Goal: Task Accomplishment & Management: Manage account settings

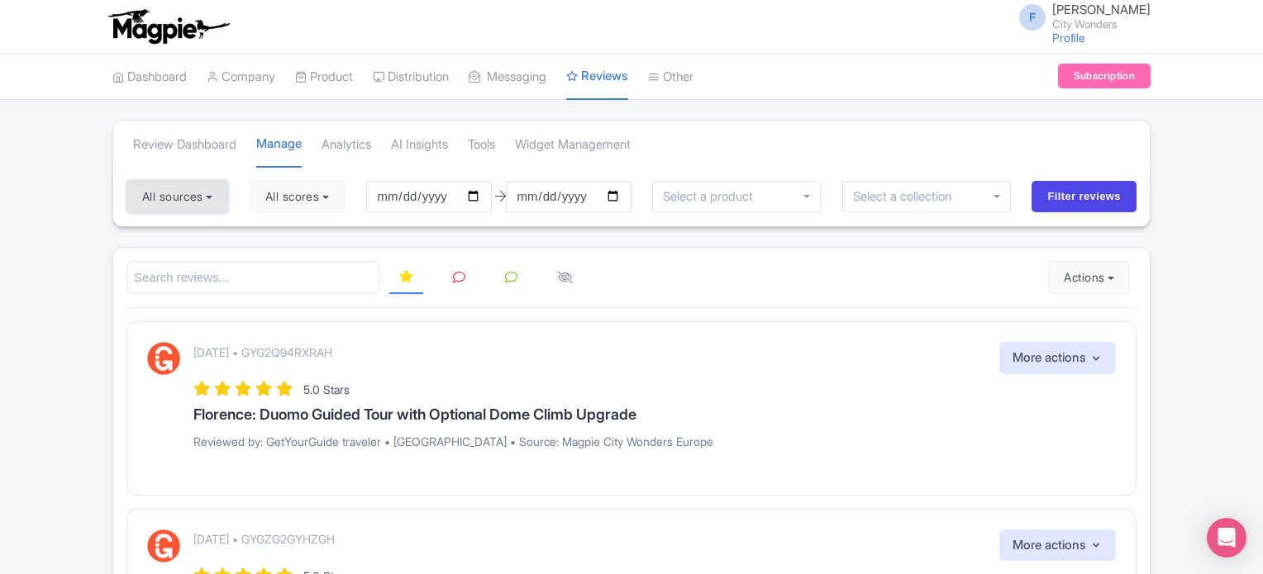
click at [193, 191] on button "All sources" at bounding box center [177, 196] width 102 height 33
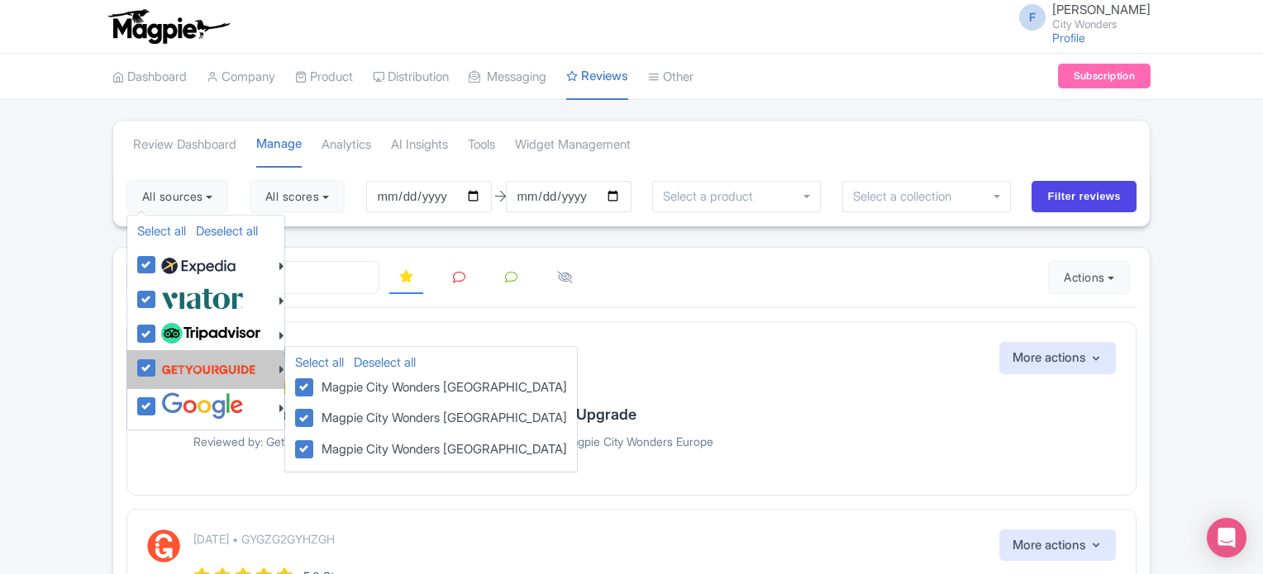
click at [157, 362] on label at bounding box center [206, 369] width 99 height 31
click at [157, 362] on input "checkbox" at bounding box center [162, 359] width 11 height 11
checkbox input "false"
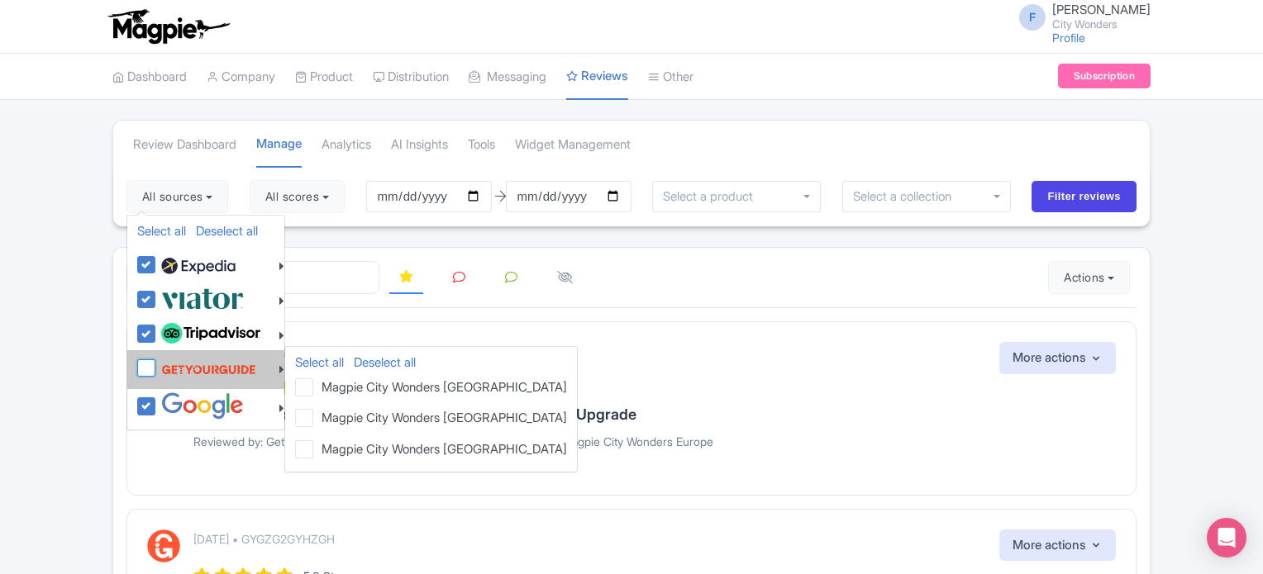
checkbox input "false"
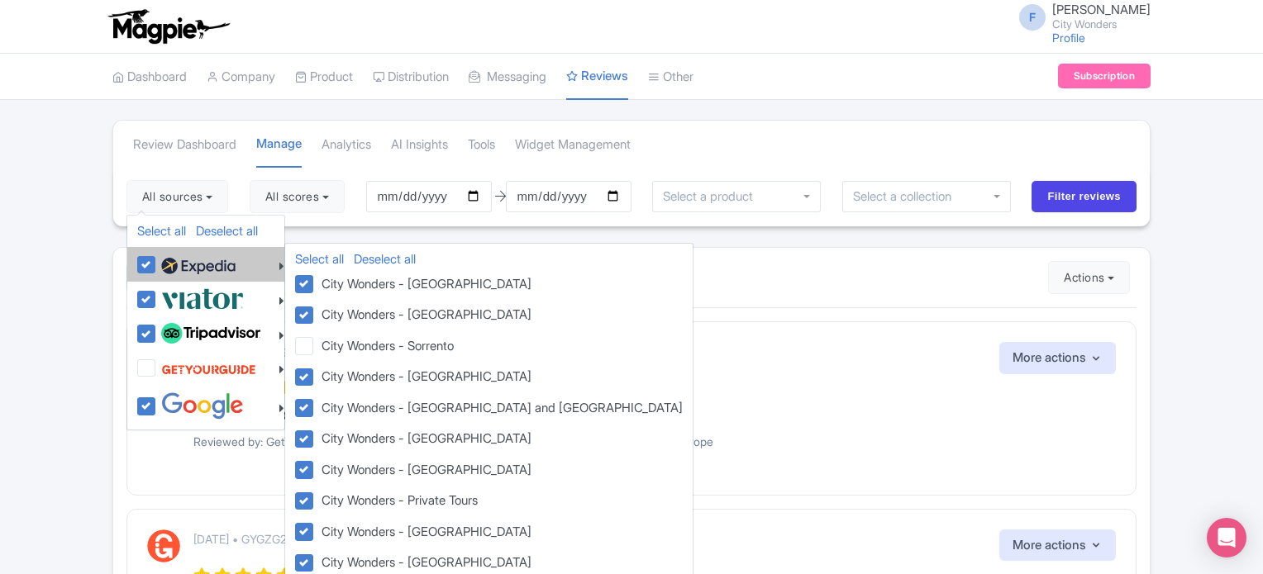
click at [157, 265] on label at bounding box center [196, 264] width 79 height 28
click at [157, 261] on input "checkbox" at bounding box center [162, 255] width 11 height 11
checkbox input "false"
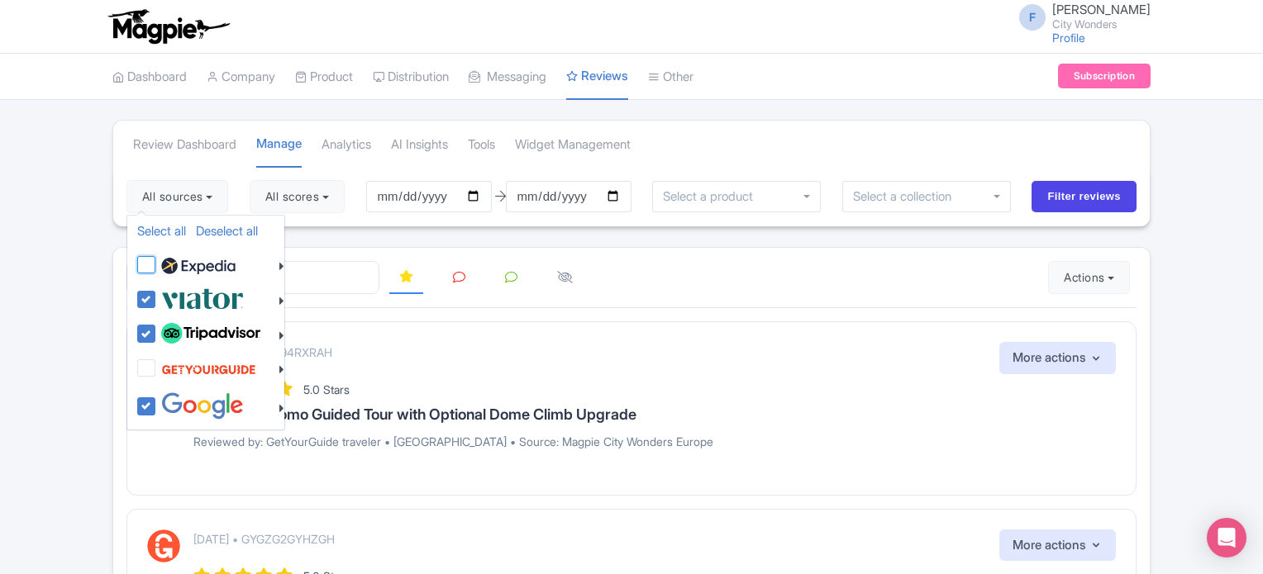
checkbox input "false"
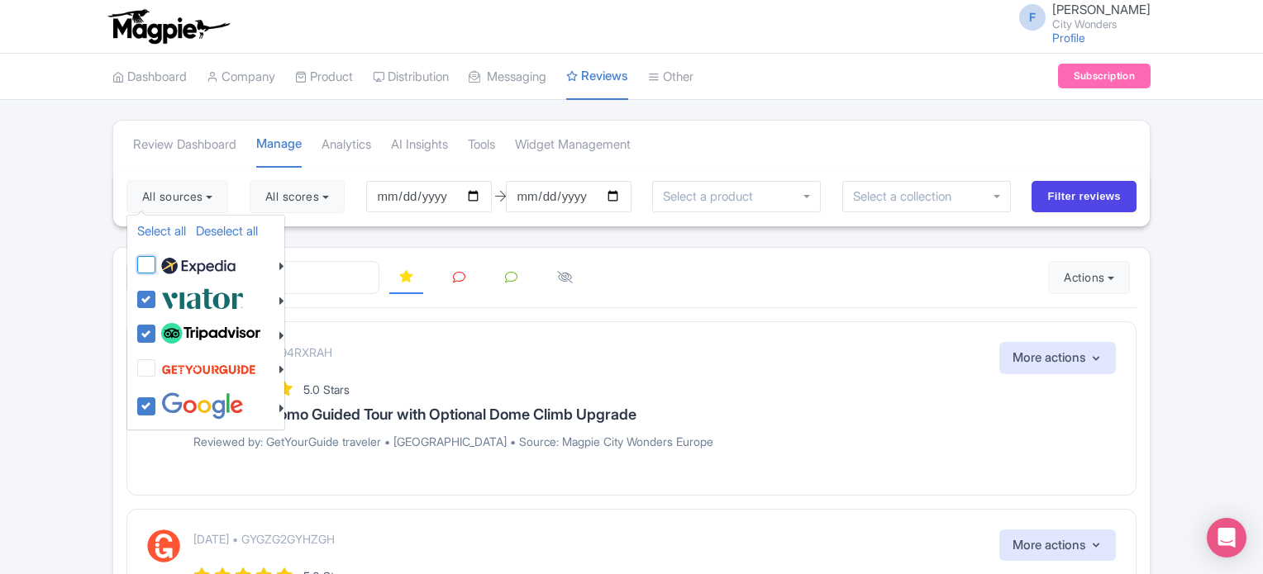
checkbox input "false"
click at [481, 191] on input "2025-06-06" at bounding box center [429, 196] width 126 height 31
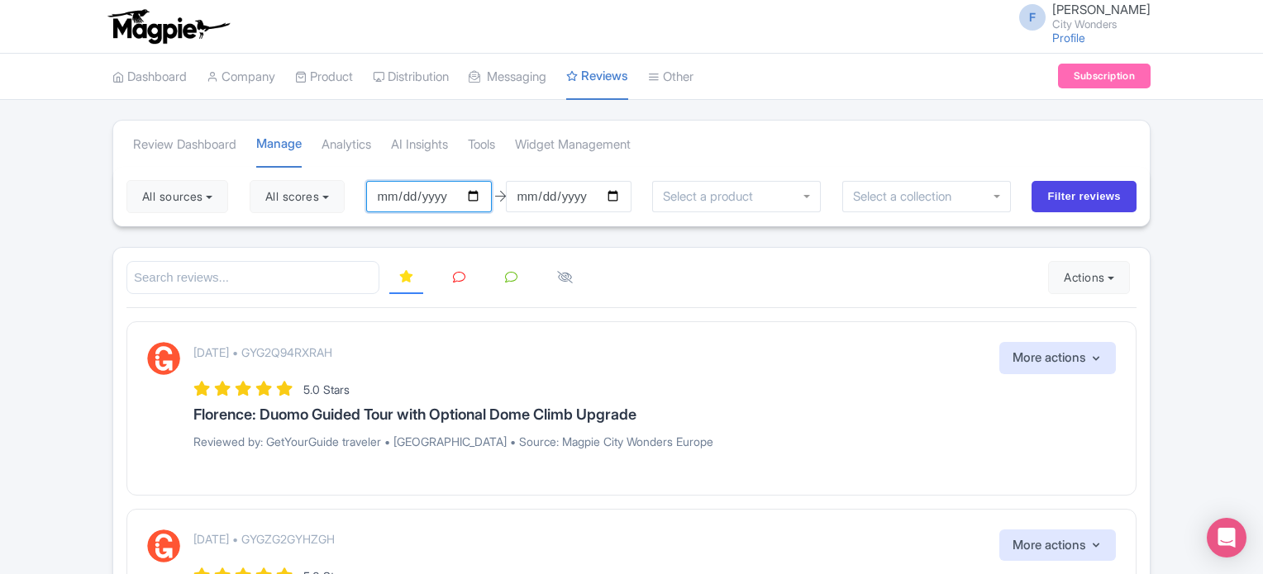
type input "[DATE]"
click at [619, 194] on input "2025-09-05" at bounding box center [569, 196] width 126 height 31
click at [622, 188] on input "2025-09-10" at bounding box center [569, 196] width 126 height 31
type input "[DATE]"
click at [314, 202] on button "All scores" at bounding box center [297, 196] width 95 height 33
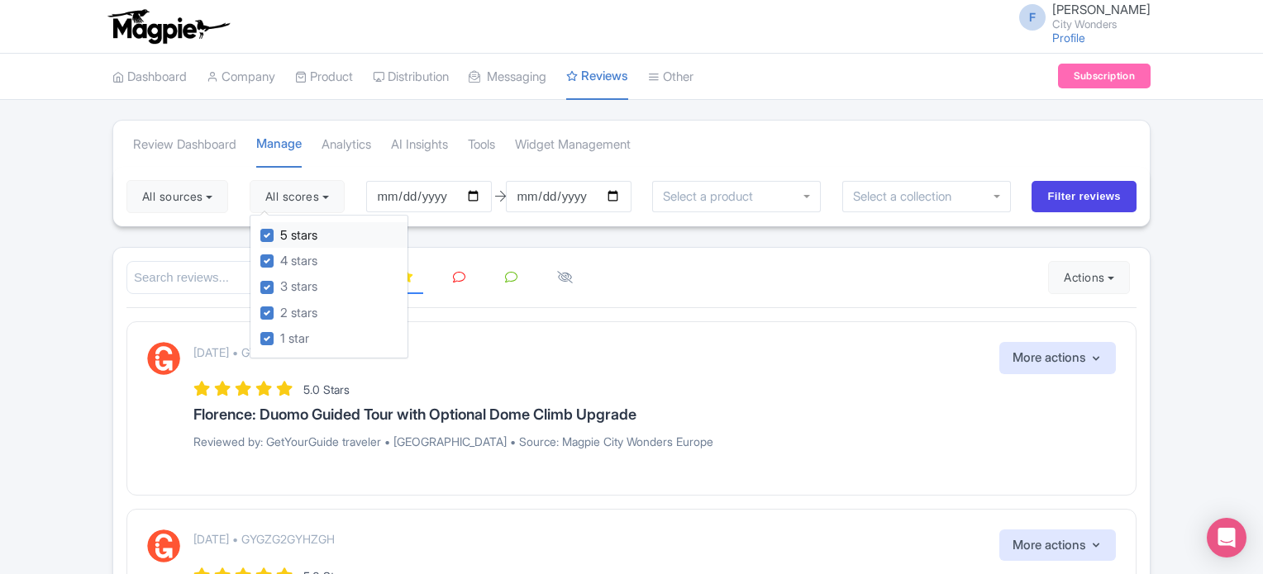
click at [280, 236] on label "5 stars" at bounding box center [298, 235] width 37 height 19
click at [280, 236] on input "5 stars" at bounding box center [285, 231] width 11 height 11
checkbox input "false"
click at [280, 257] on label "4 stars" at bounding box center [298, 261] width 37 height 19
click at [280, 257] on input "4 stars" at bounding box center [285, 256] width 11 height 11
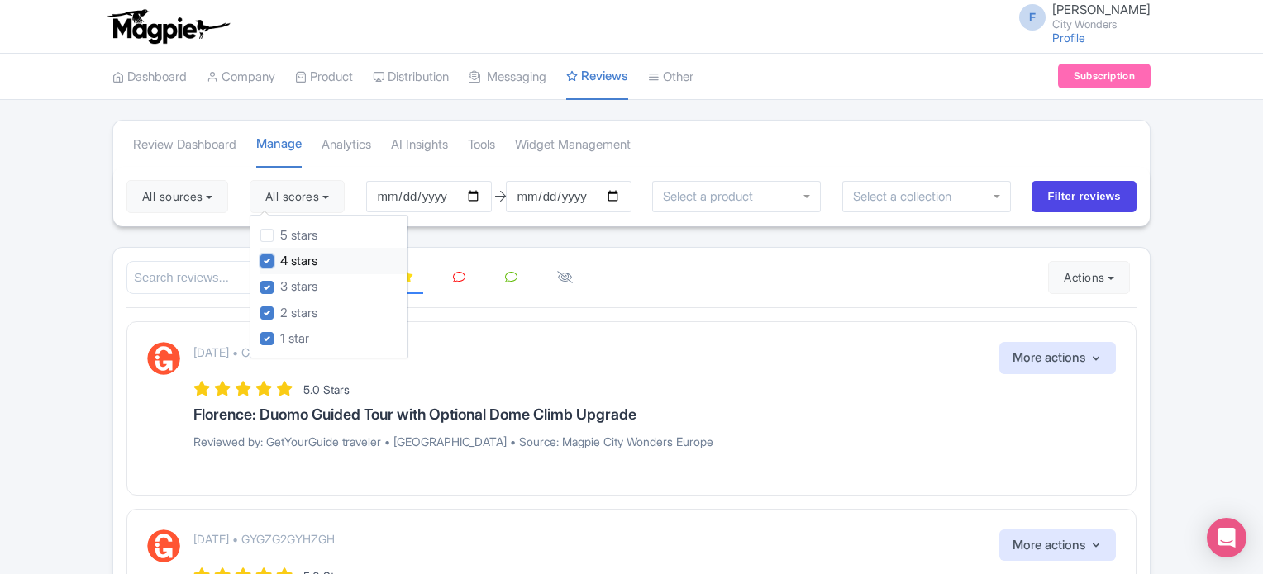
checkbox input "false"
click at [200, 206] on button "All sources" at bounding box center [177, 196] width 102 height 33
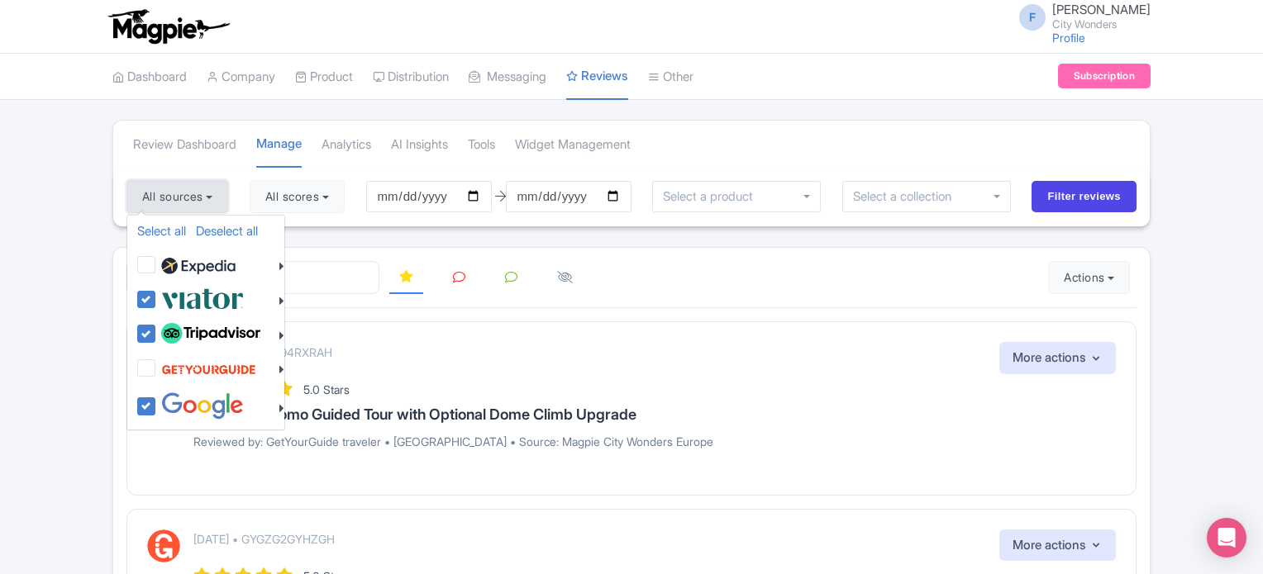
click at [200, 206] on button "All sources" at bounding box center [177, 196] width 102 height 33
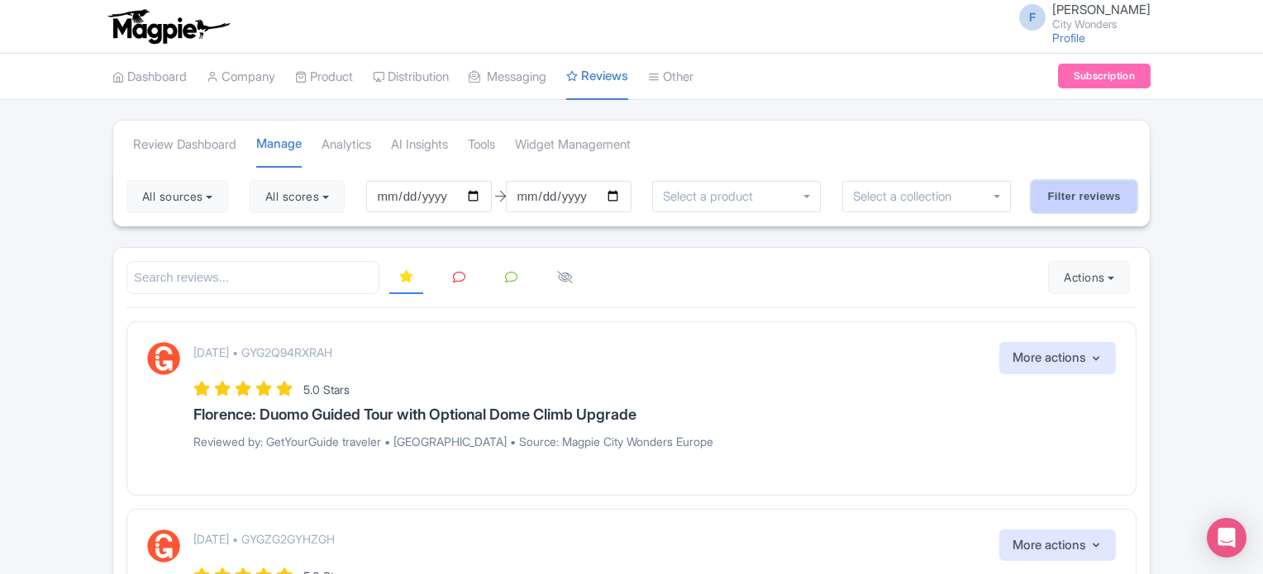
click at [1055, 191] on input "Filter reviews" at bounding box center [1084, 196] width 105 height 31
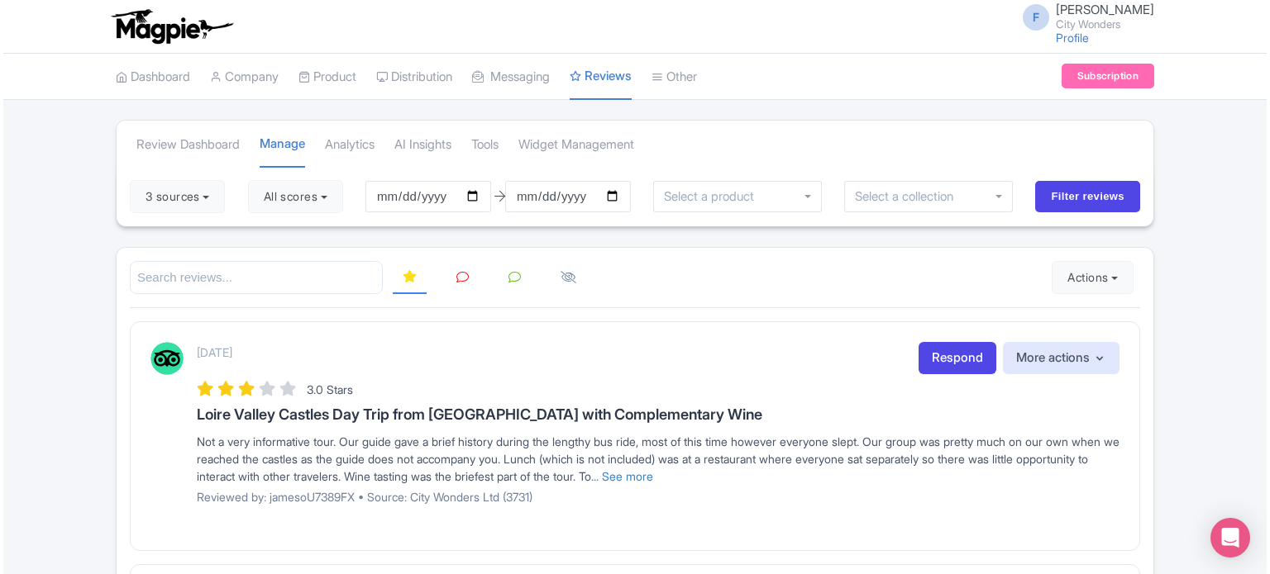
scroll to position [83, 0]
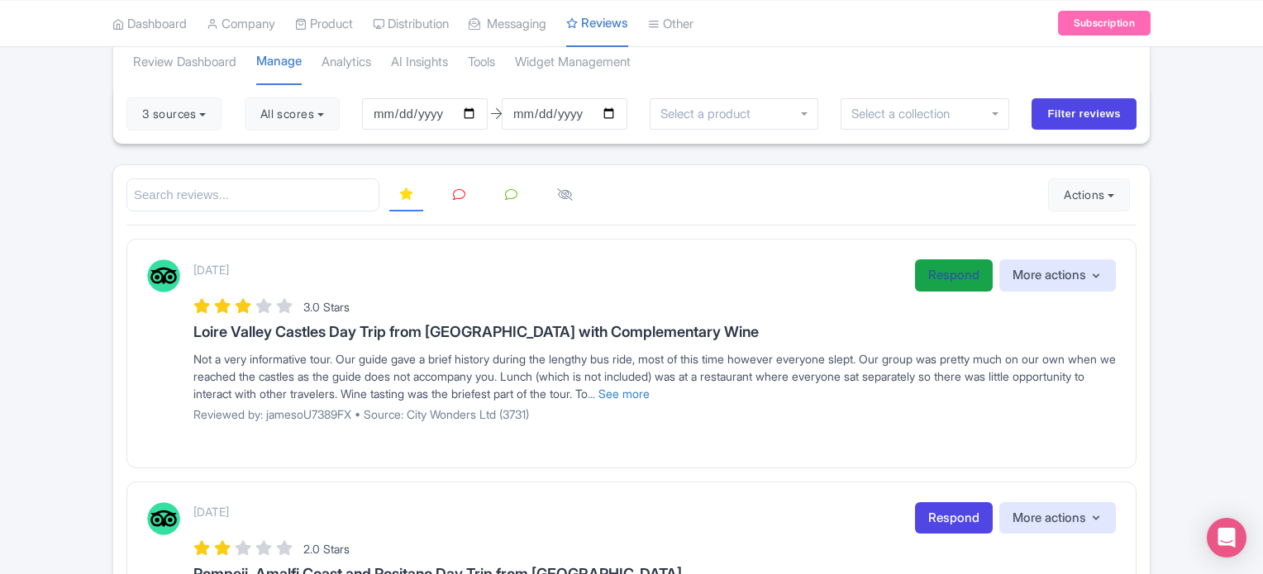
click at [926, 280] on link "Respond" at bounding box center [954, 276] width 78 height 32
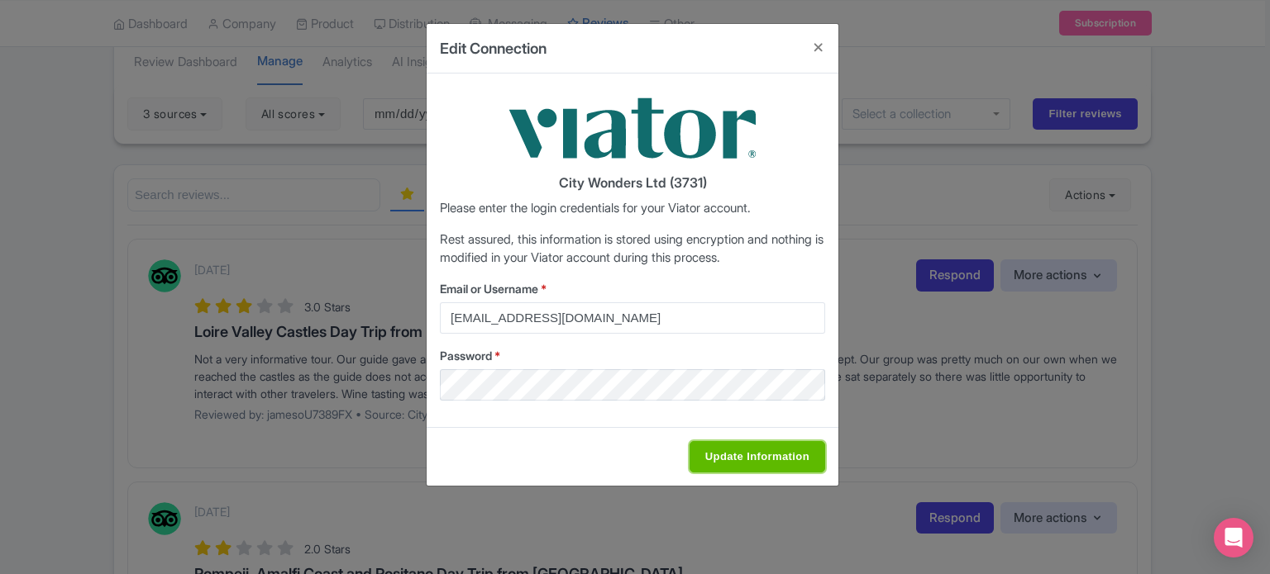
click at [724, 457] on input "Update Information" at bounding box center [757, 456] width 136 height 31
type input "Saving..."
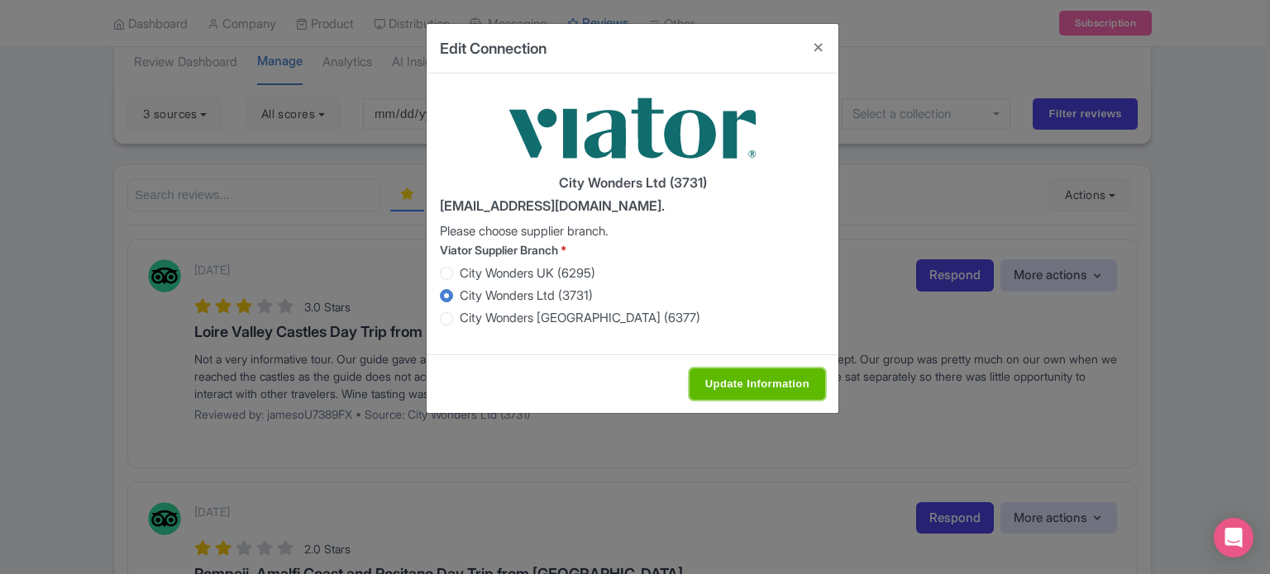
click at [718, 387] on input "Update Information" at bounding box center [757, 384] width 136 height 31
type input "Saving..."
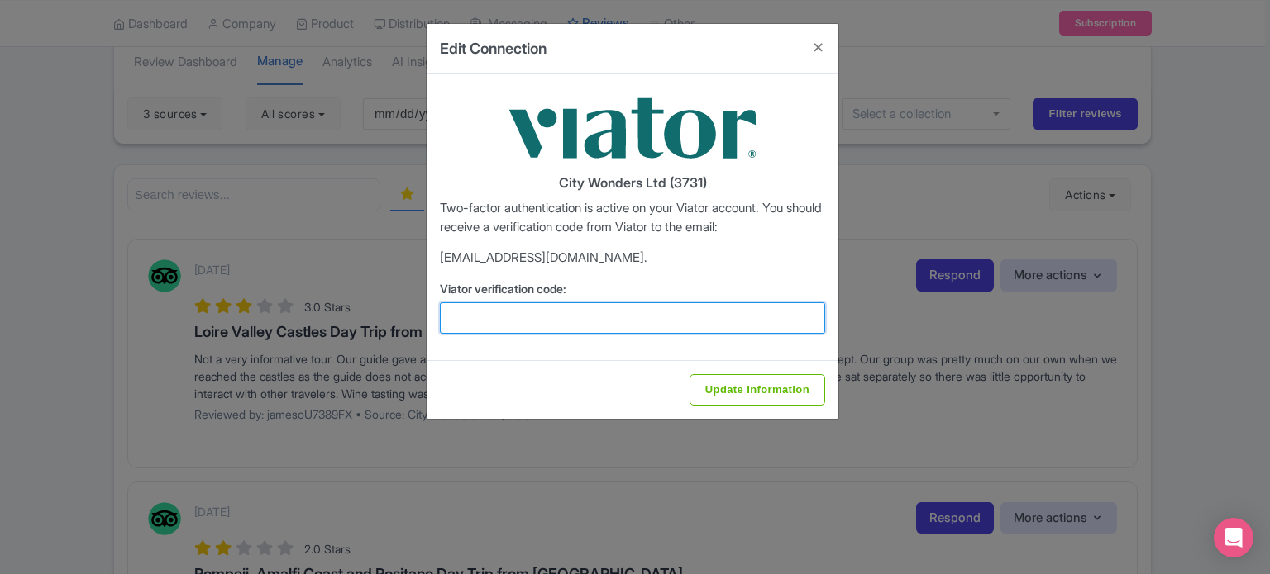
click at [595, 319] on input "Viator verification code:" at bounding box center [632, 318] width 385 height 31
drag, startPoint x: 514, startPoint y: 310, endPoint x: 505, endPoint y: 307, distance: 9.7
click at [514, 310] on input "Viator verification code:" at bounding box center [632, 318] width 385 height 31
paste input "344555"
type input "344555"
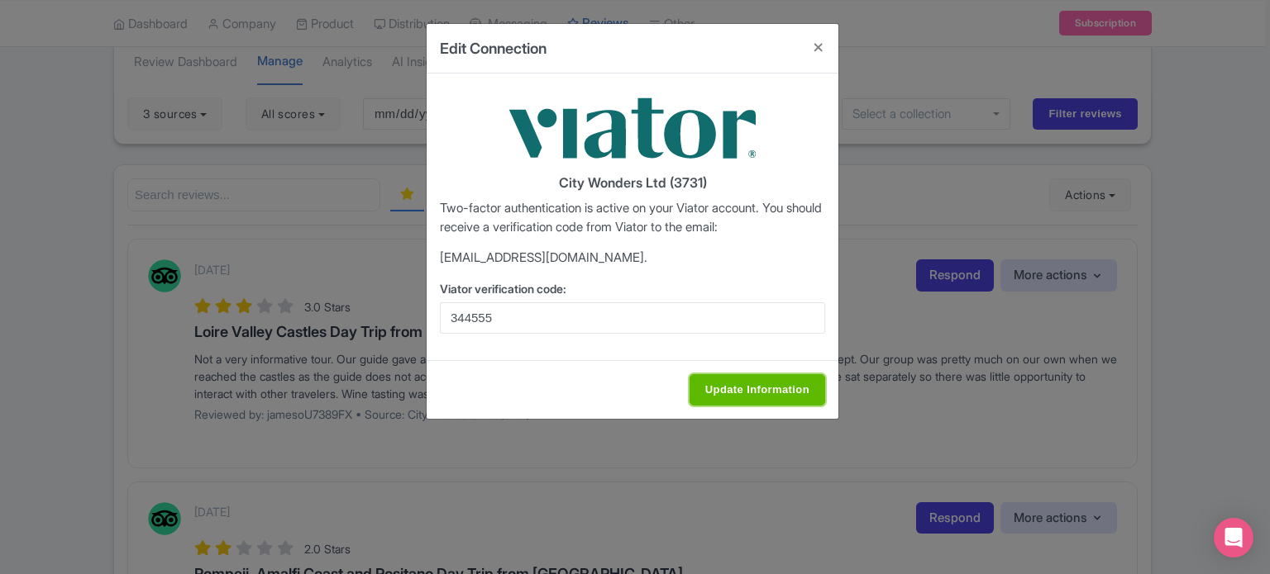
click at [735, 403] on input "Update Information" at bounding box center [757, 389] width 136 height 31
type input "Saving..."
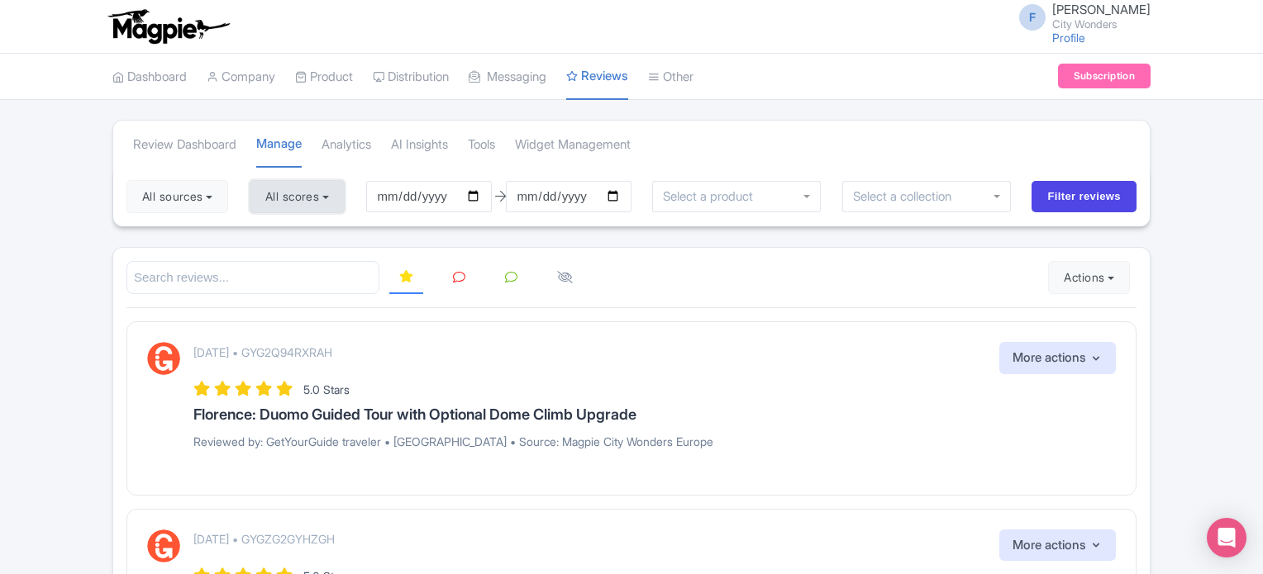
click at [284, 198] on button "All scores" at bounding box center [297, 196] width 95 height 33
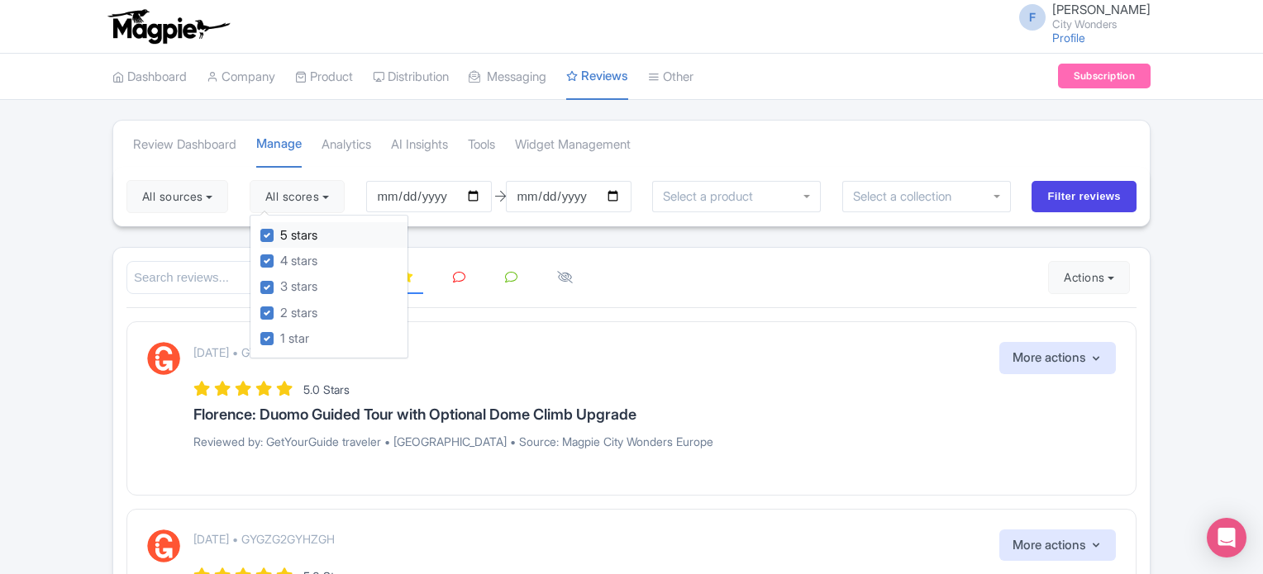
click at [280, 233] on label "5 stars" at bounding box center [298, 235] width 37 height 19
click at [280, 233] on input "5 stars" at bounding box center [285, 231] width 11 height 11
checkbox input "false"
click at [280, 255] on label "4 stars" at bounding box center [298, 261] width 37 height 19
click at [280, 255] on input "4 stars" at bounding box center [285, 256] width 11 height 11
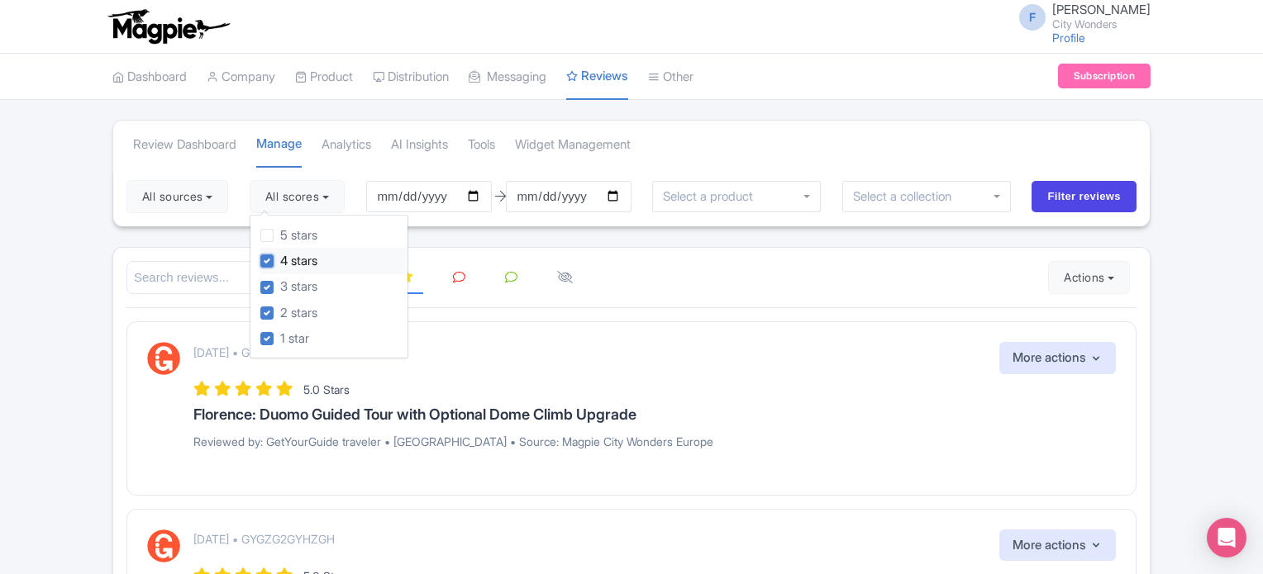
checkbox input "false"
click at [205, 208] on button "All sources" at bounding box center [177, 196] width 102 height 33
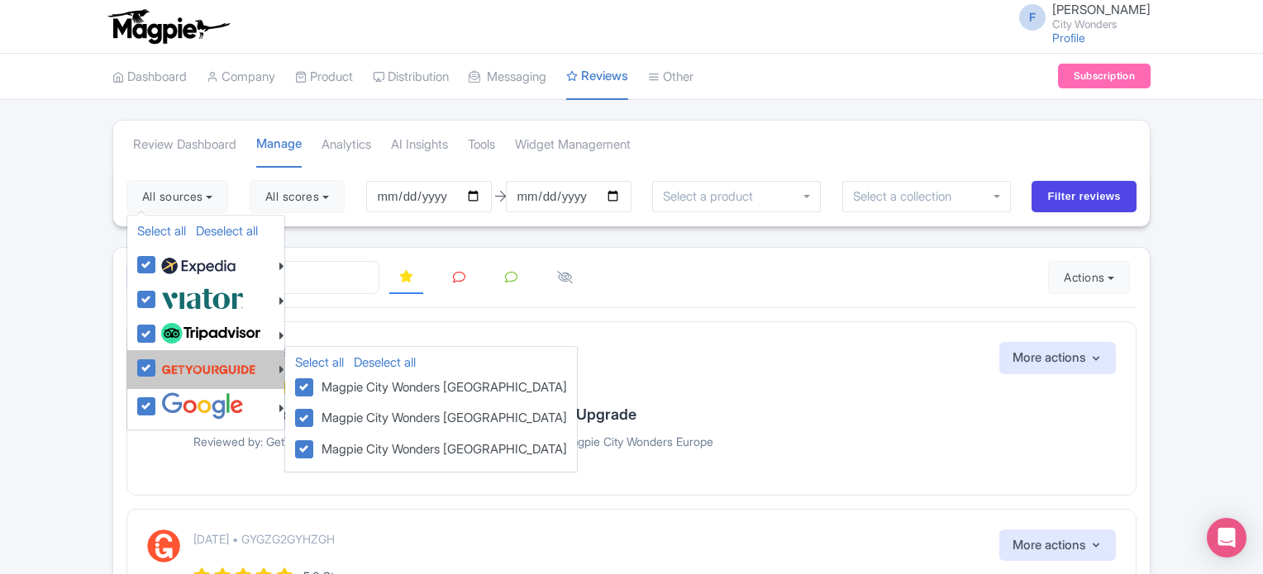
click at [157, 369] on label at bounding box center [206, 369] width 99 height 31
click at [157, 365] on input "checkbox" at bounding box center [162, 359] width 11 height 11
checkbox input "false"
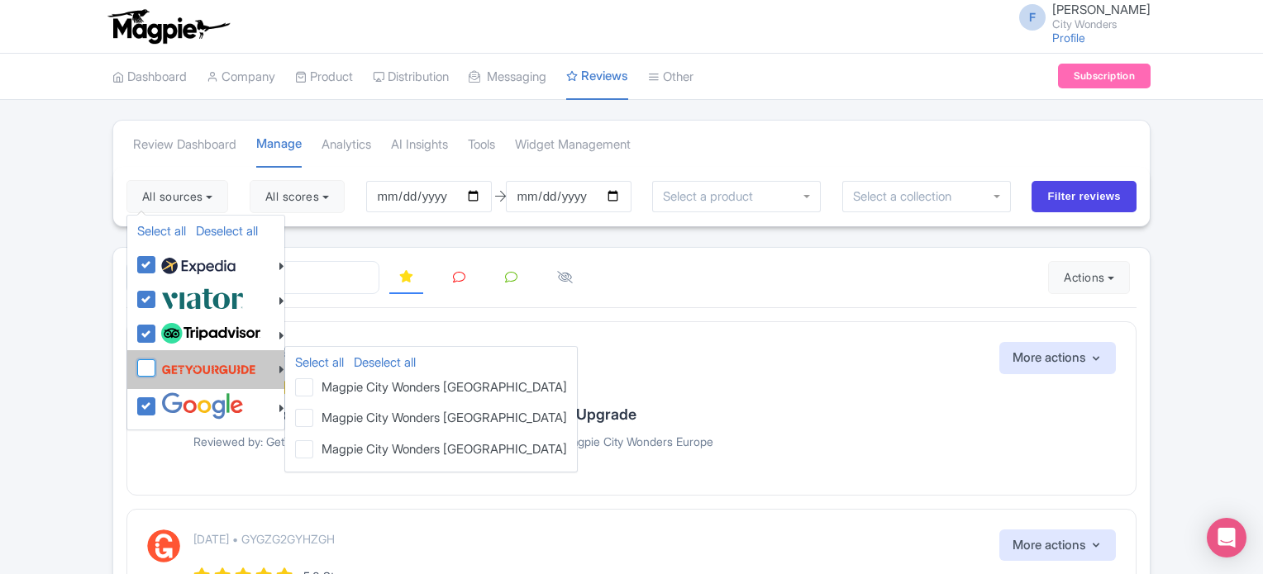
checkbox input "false"
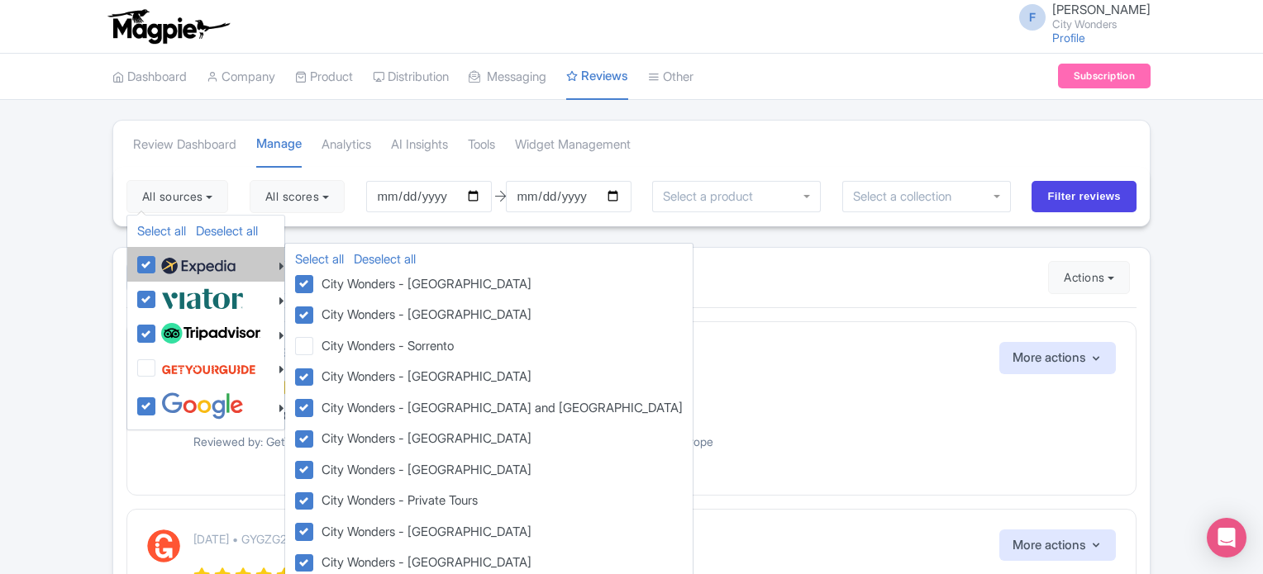
click at [157, 258] on label at bounding box center [196, 264] width 79 height 28
click at [157, 258] on input "checkbox" at bounding box center [162, 255] width 11 height 11
checkbox input "false"
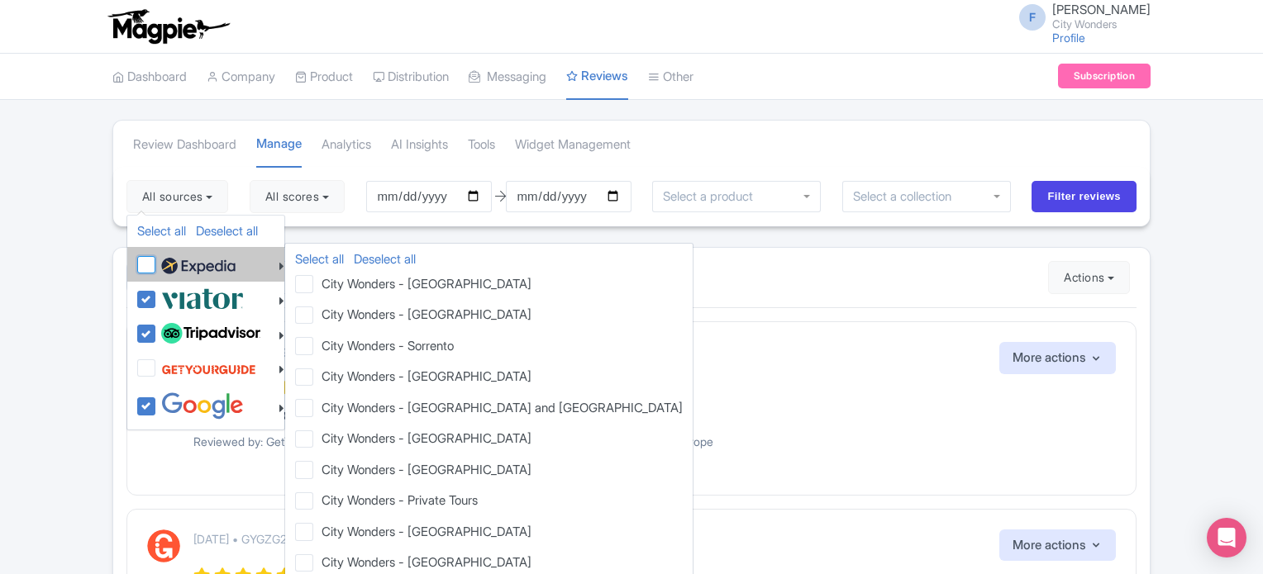
checkbox input "false"
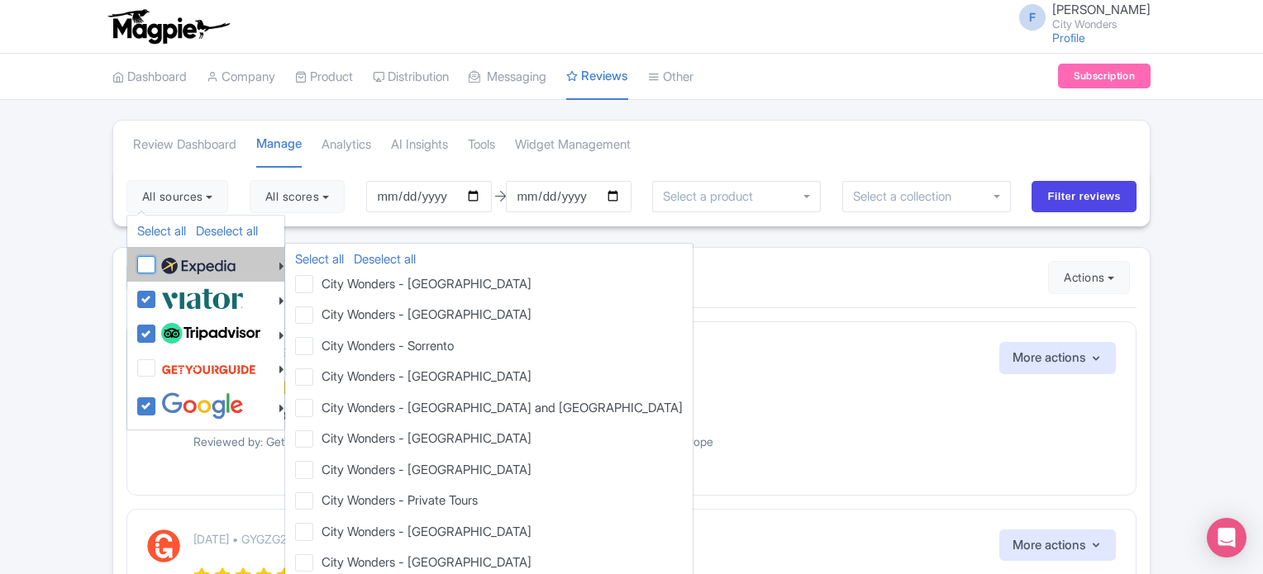
checkbox input "false"
